Goal: Transaction & Acquisition: Purchase product/service

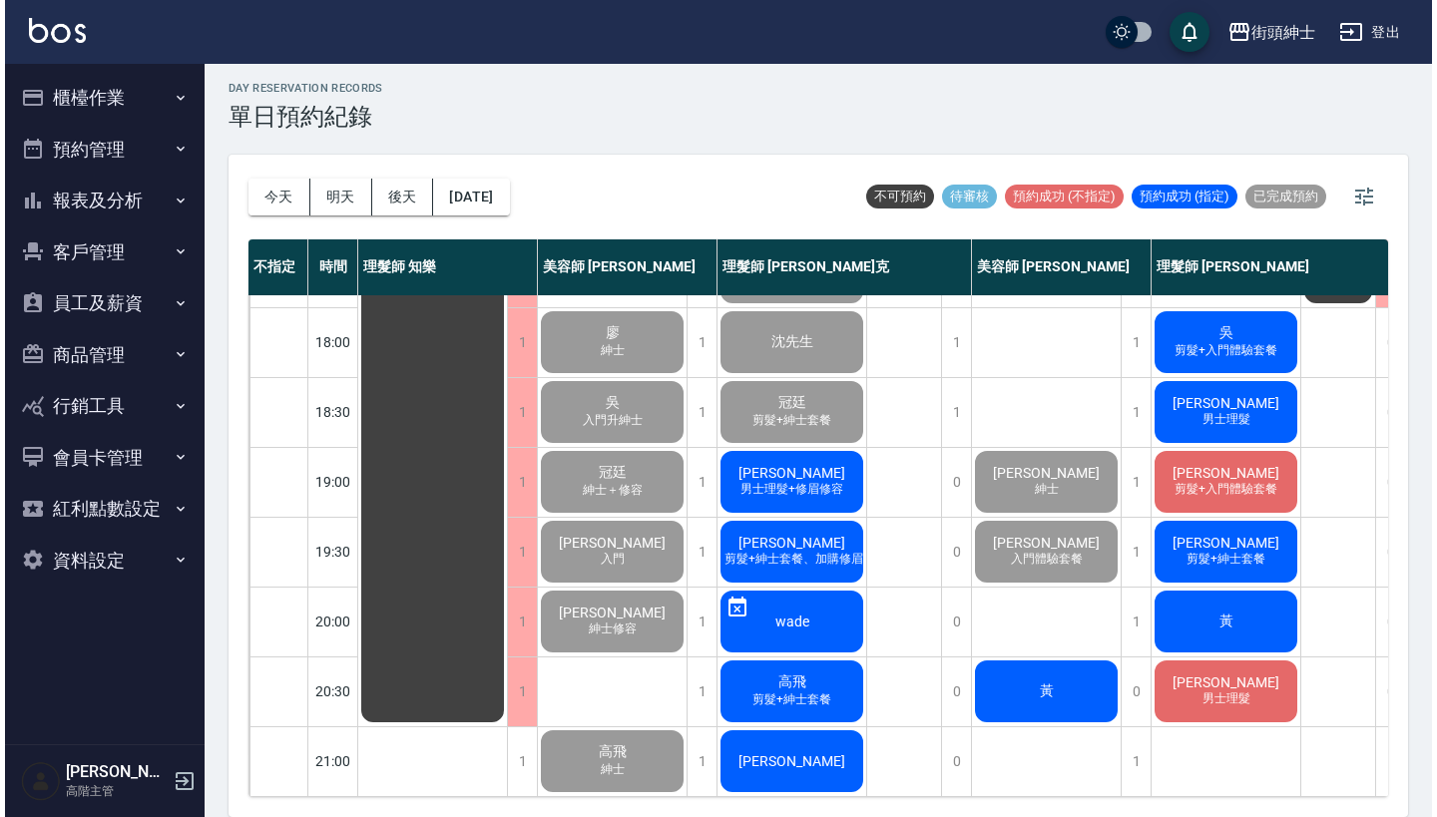
scroll to position [5, 0]
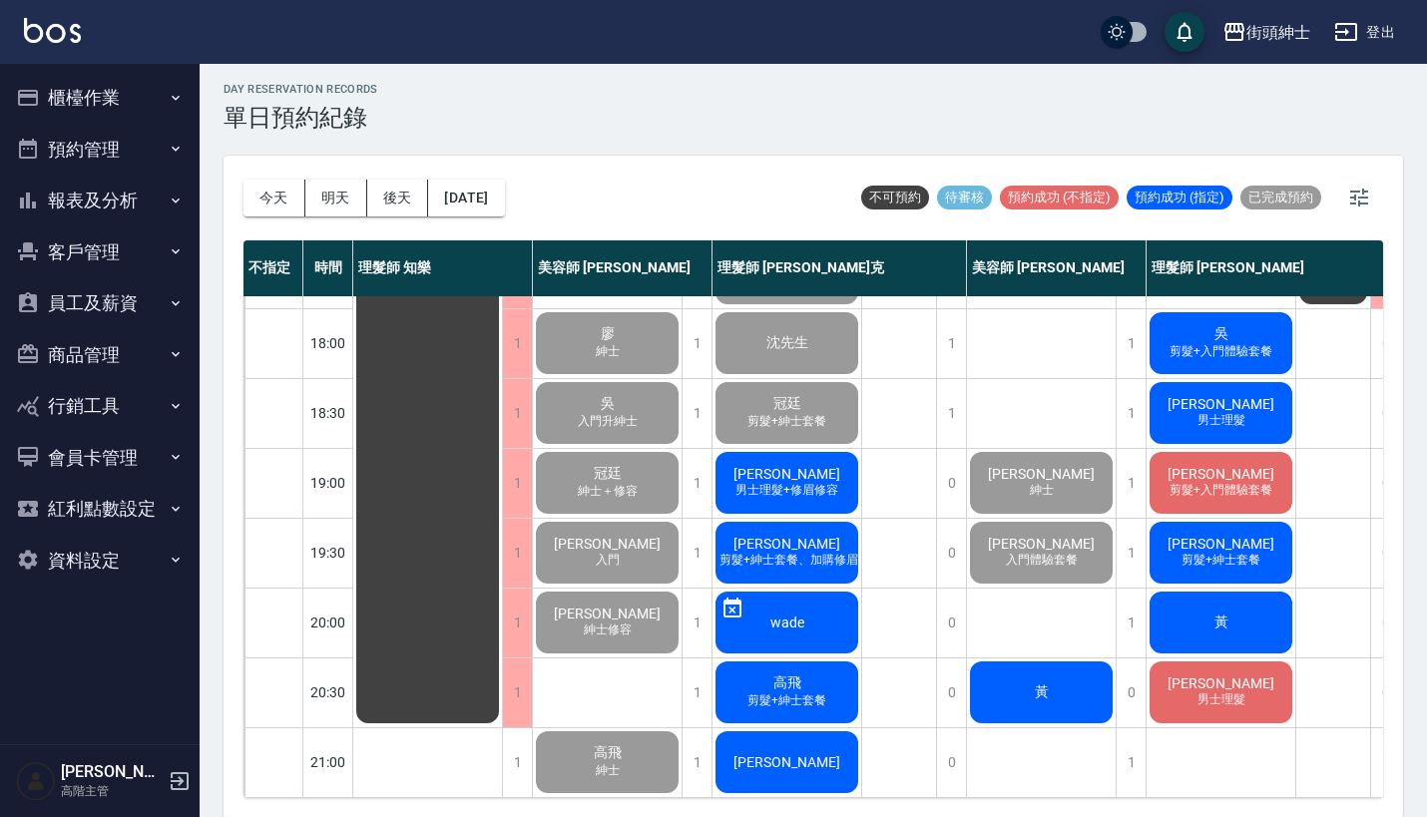
click at [1041, 684] on span "黃" at bounding box center [1042, 693] width 22 height 18
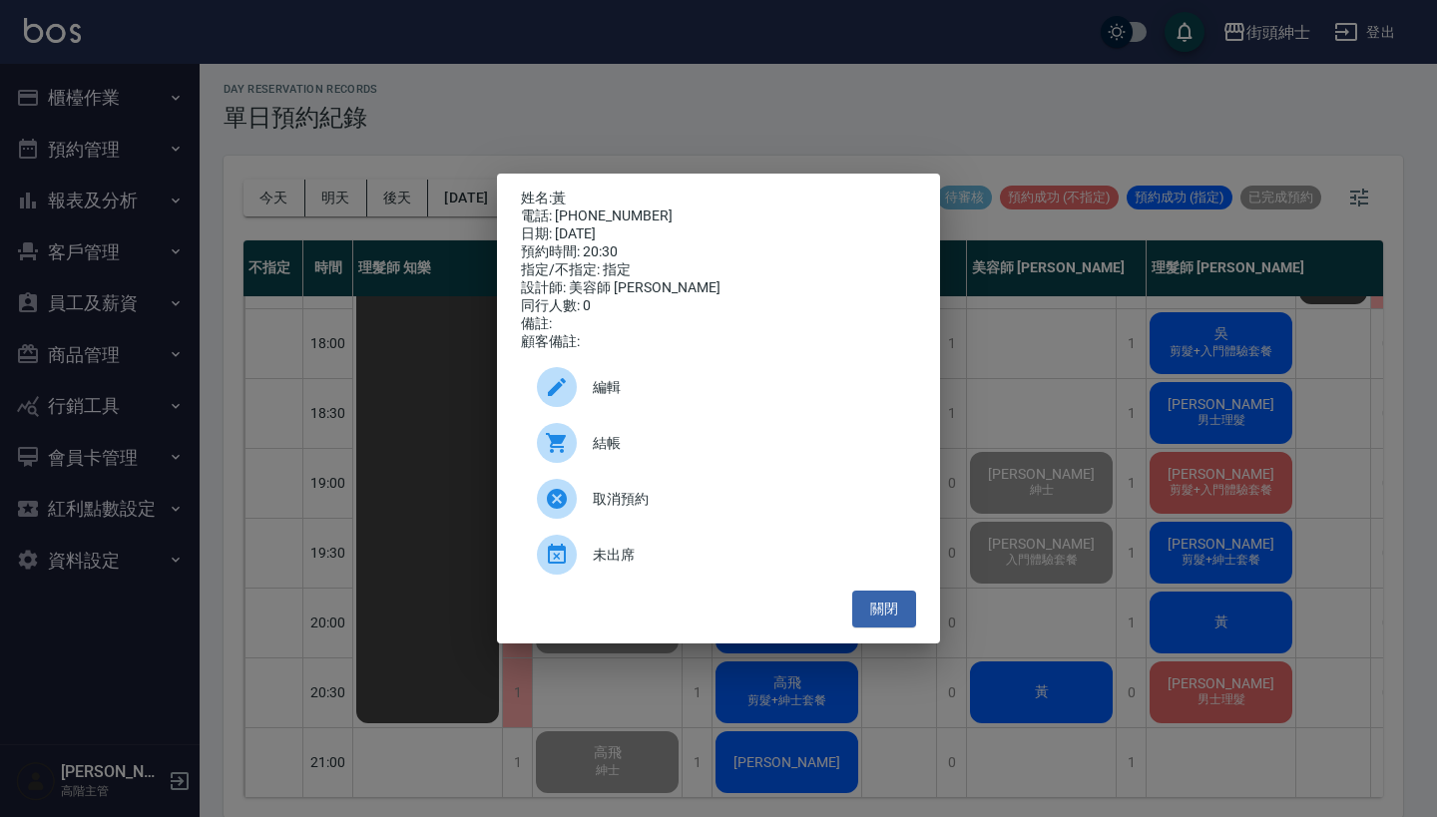
click at [663, 454] on span "結帳" at bounding box center [746, 443] width 307 height 21
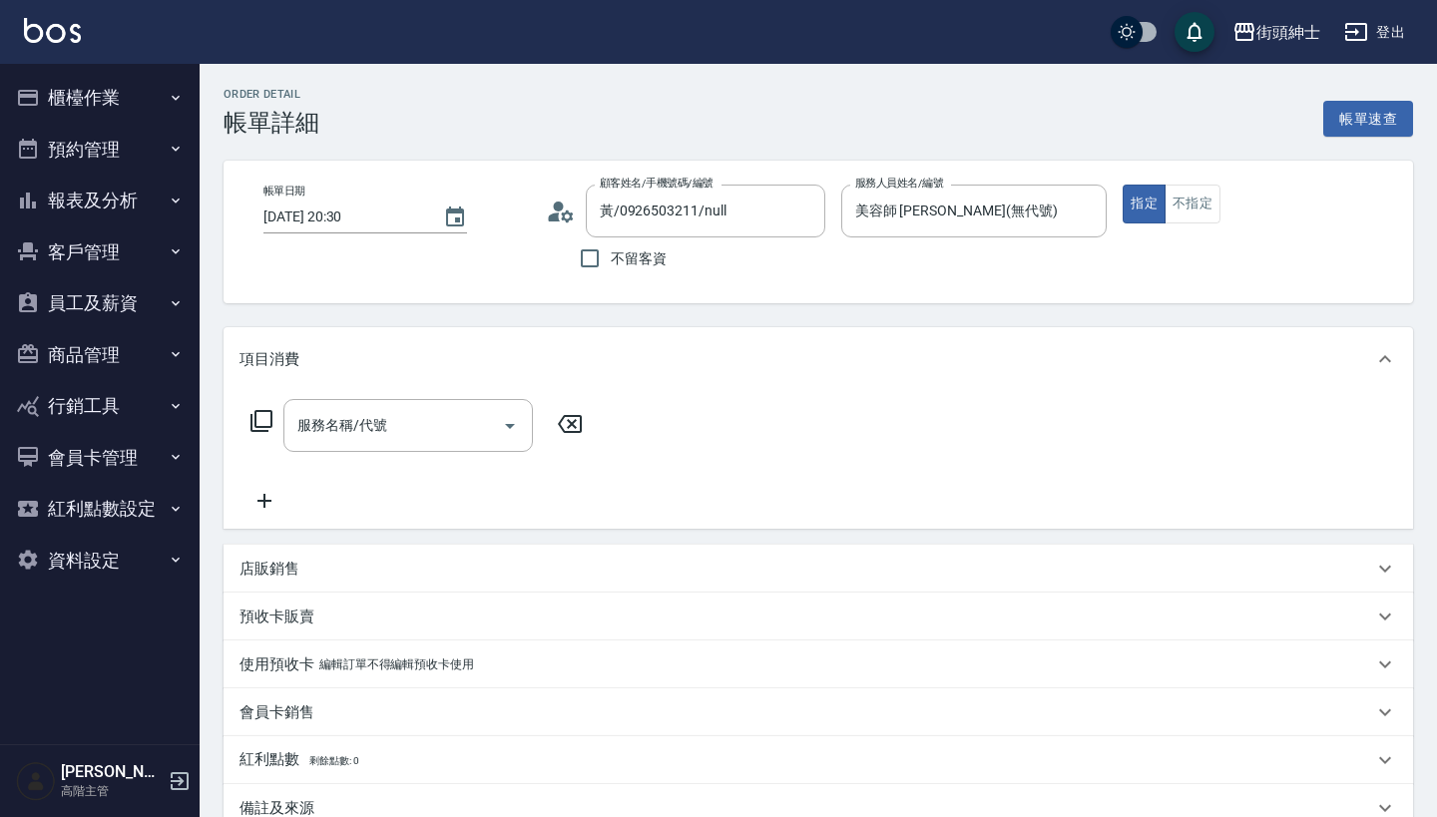
click at [422, 398] on div "服務名稱/代號 服務名稱/代號" at bounding box center [818, 460] width 1189 height 138
click at [422, 435] on input "服務名稱/代號" at bounding box center [393, 425] width 202 height 35
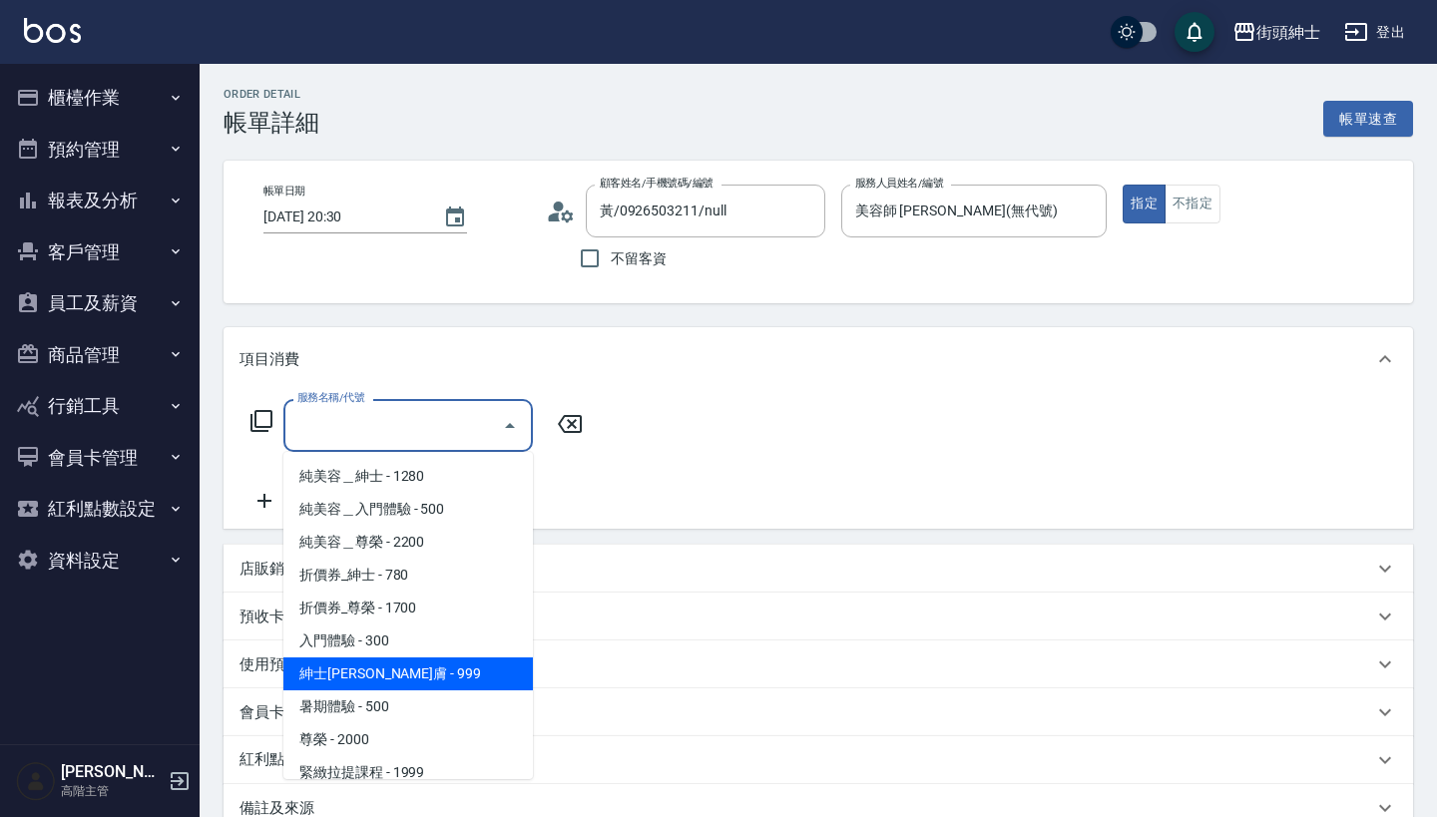
click at [362, 665] on span "紳士[PERSON_NAME]膚 - 999" at bounding box center [407, 674] width 249 height 33
type input "紳士[PERSON_NAME]膚"
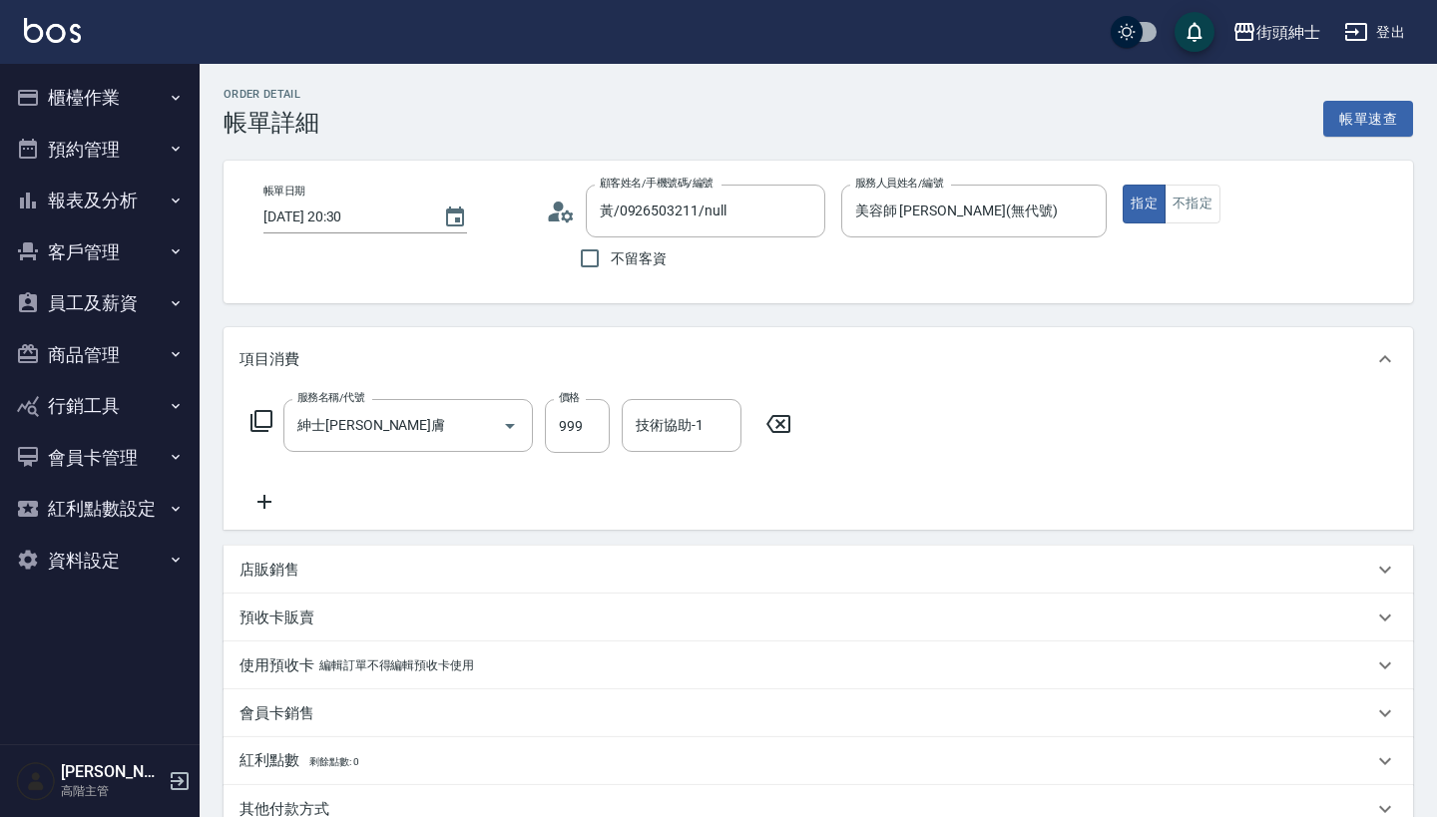
click at [253, 501] on icon at bounding box center [264, 502] width 50 height 24
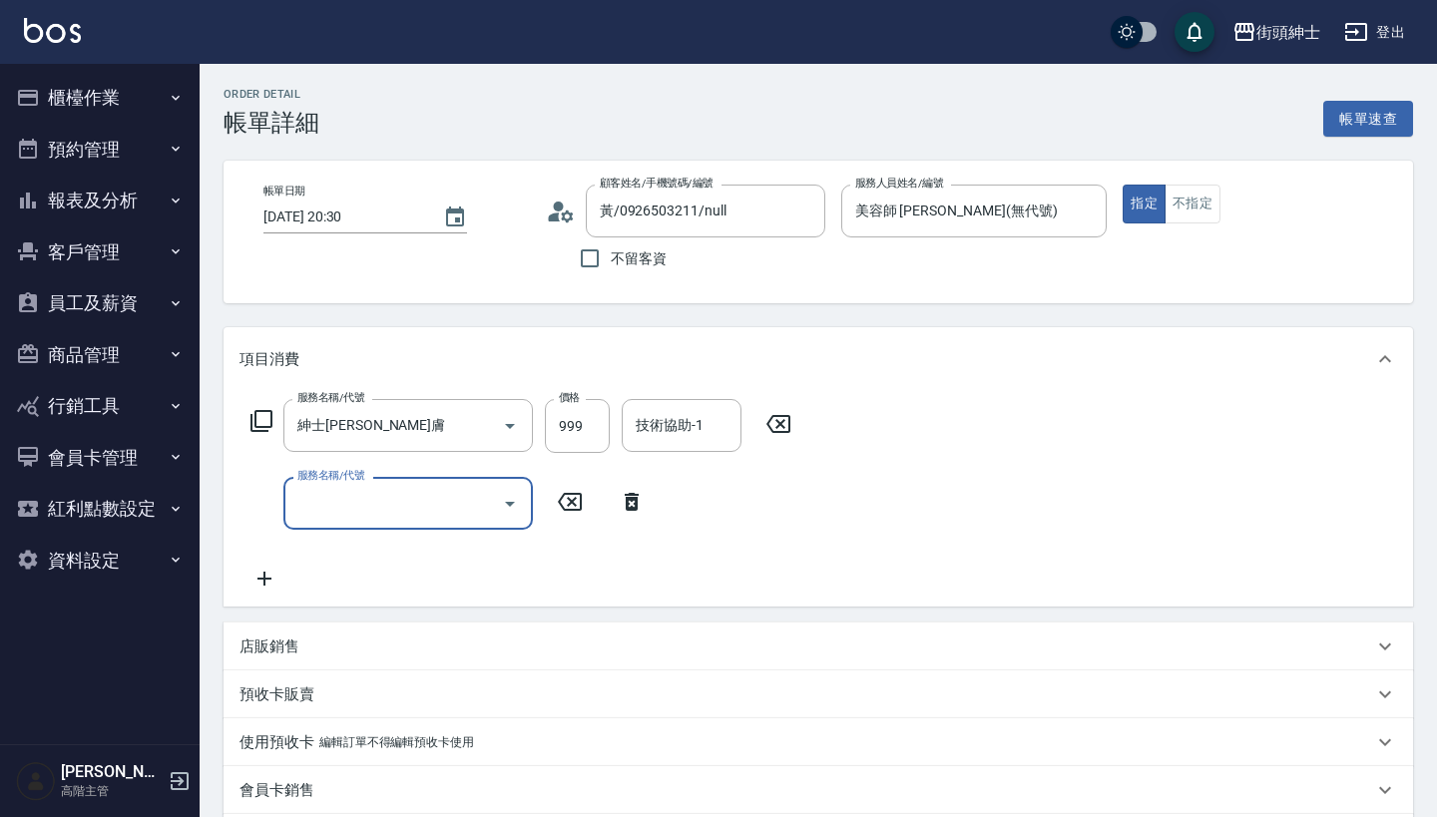
click at [352, 503] on input "服務名稱/代號" at bounding box center [393, 503] width 202 height 35
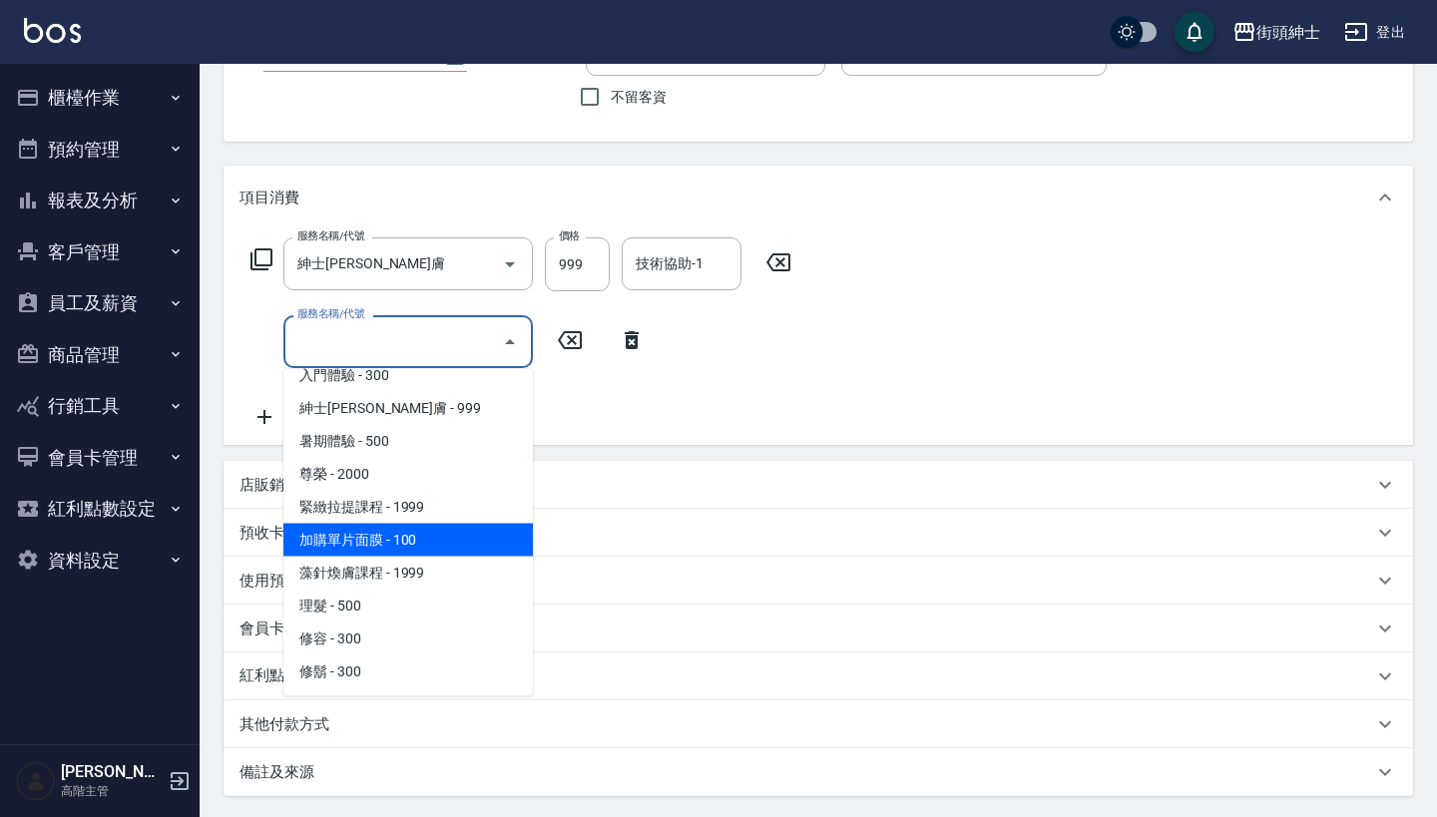
scroll to position [183, 0]
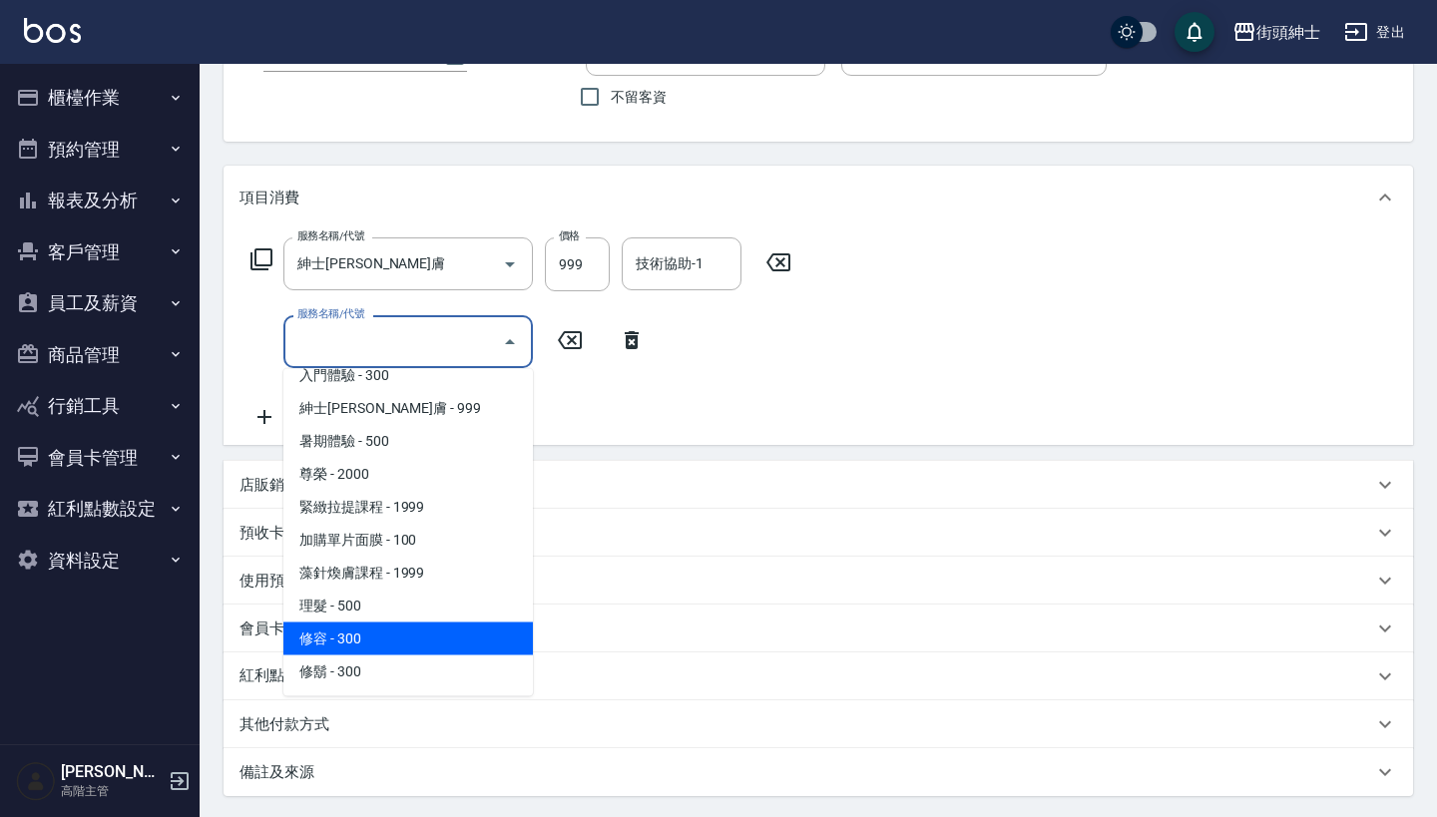
click at [399, 643] on span "修容 - 300" at bounding box center [407, 639] width 249 height 33
type input "修容(A03)"
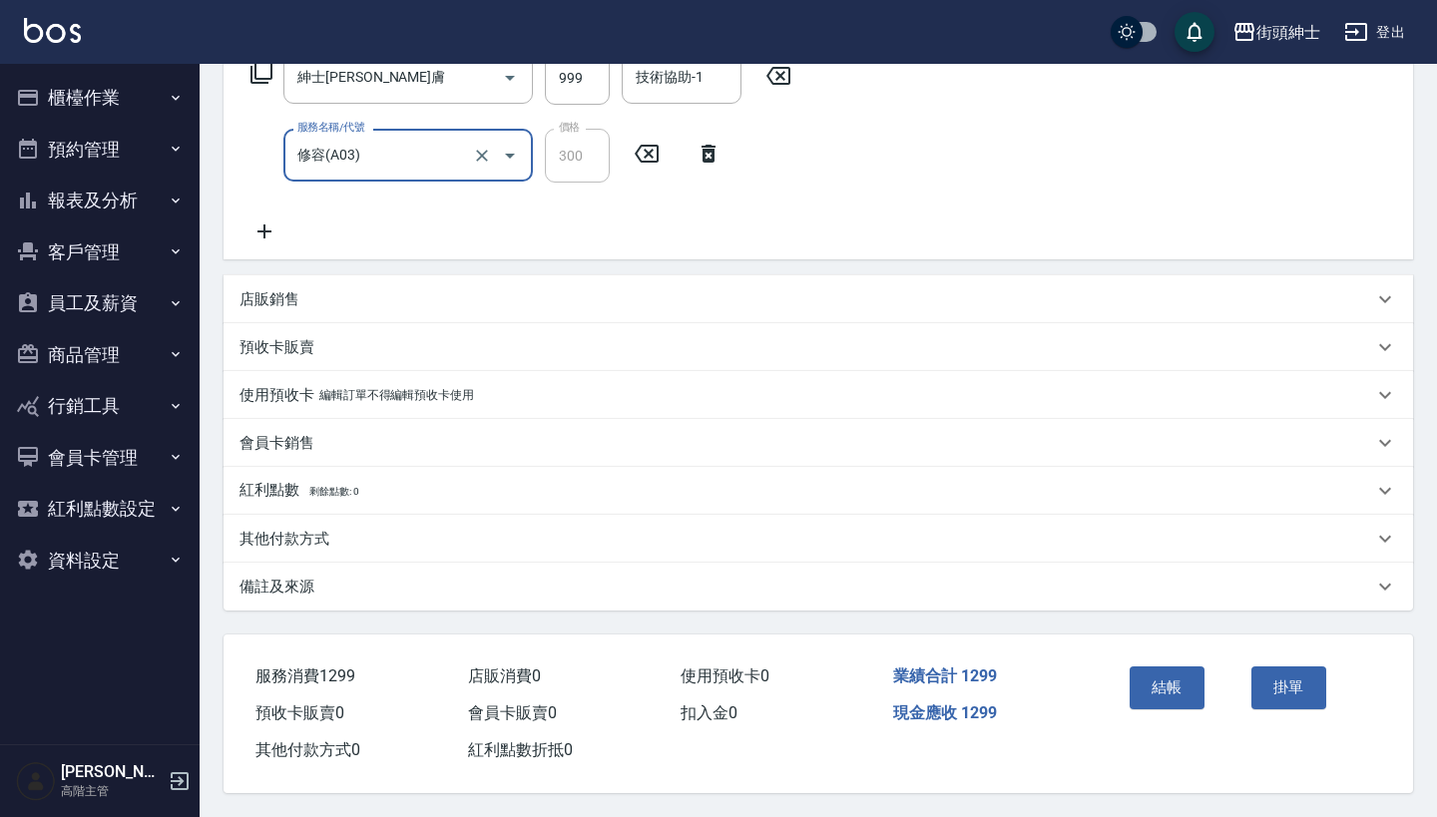
scroll to position [357, 0]
click at [1167, 701] on div "結帳" at bounding box center [1183, 702] width 122 height 87
click at [1173, 690] on button "結帳" at bounding box center [1167, 688] width 75 height 42
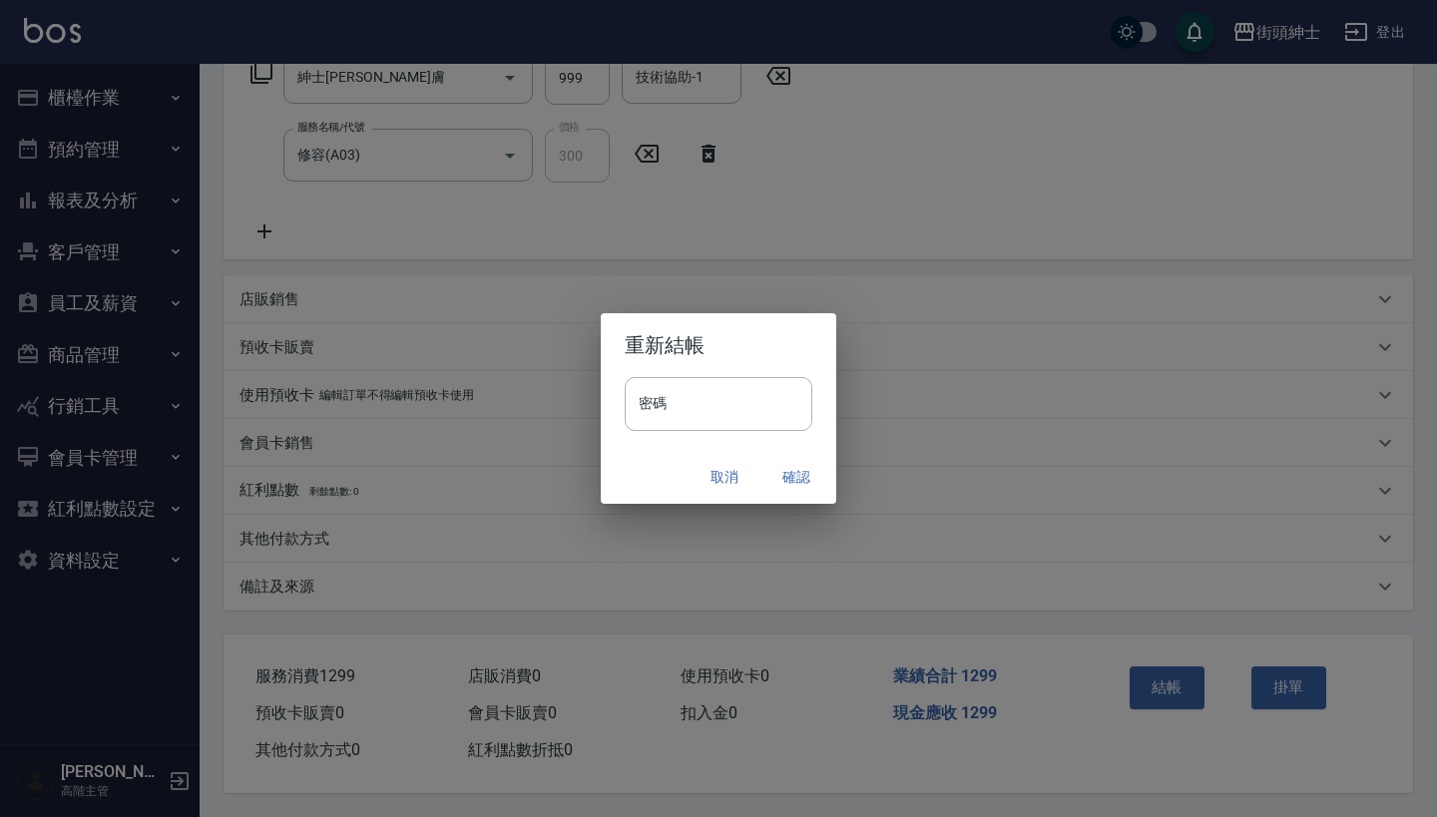
click at [808, 476] on button "確認" at bounding box center [796, 477] width 64 height 37
